Goal: Task Accomplishment & Management: Manage account settings

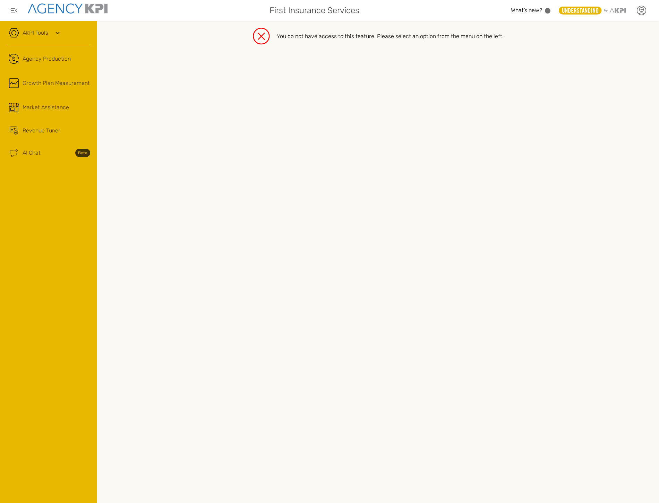
click at [643, 11] on icon at bounding box center [641, 10] width 10 height 10
click at [595, 84] on li "Log Out" at bounding box center [609, 90] width 83 height 18
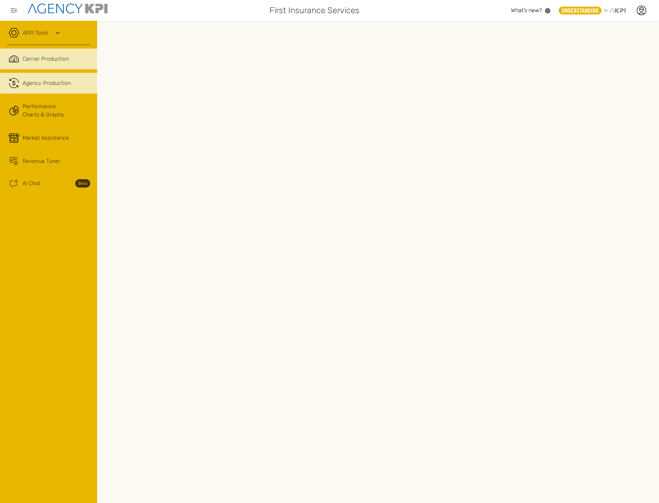
click at [74, 82] on div "Agency Production" at bounding box center [57, 83] width 68 height 8
drag, startPoint x: 30, startPoint y: 271, endPoint x: 35, endPoint y: 255, distance: 16.9
click at [30, 271] on div "AKPI Tools AMS Data Upload AMS Data Health Input Additional Carrier Production …" at bounding box center [48, 262] width 97 height 482
click at [307, 11] on icon at bounding box center [641, 10] width 4 height 4
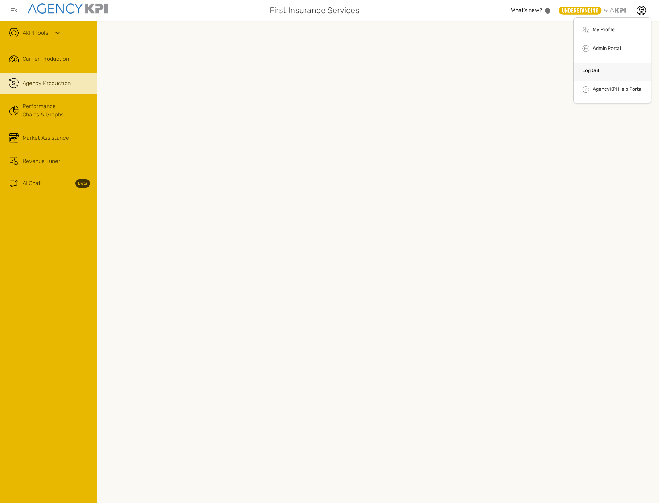
click at [307, 70] on li "Log Out" at bounding box center [611, 72] width 77 height 18
